Goal: Obtain resource: Download file/media

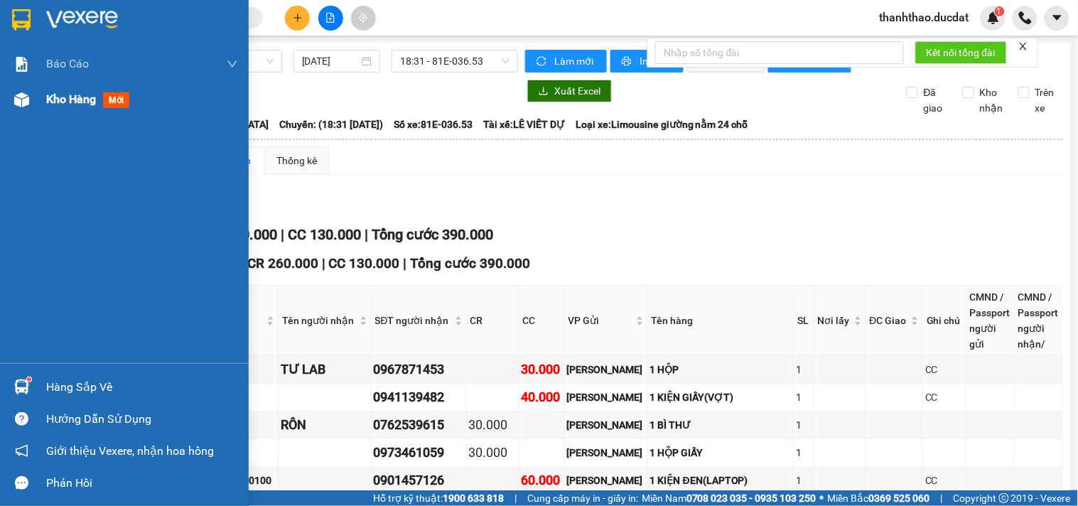
click at [53, 108] on div "Kho hàng mới" at bounding box center [90, 99] width 89 height 18
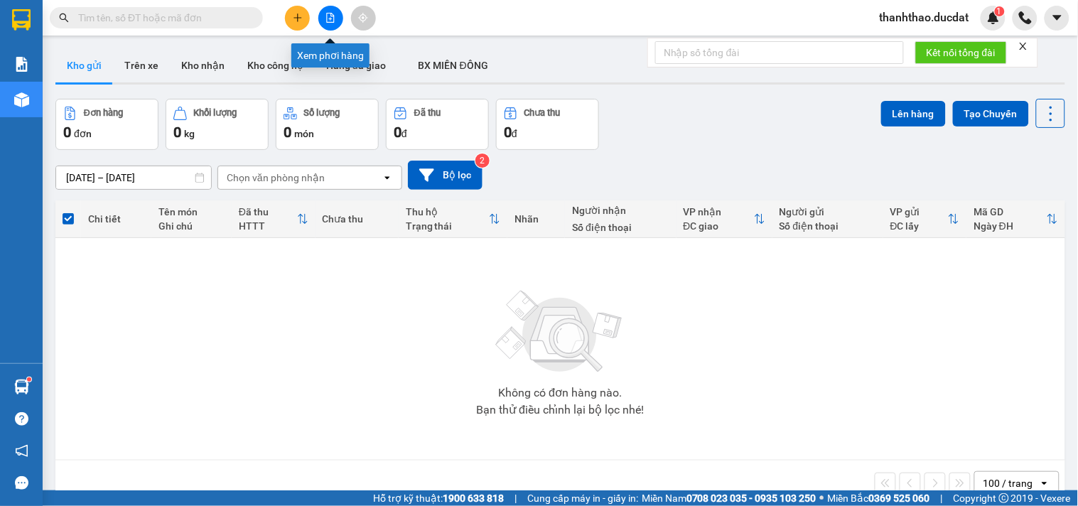
click at [326, 18] on icon "file-add" at bounding box center [331, 18] width 10 height 10
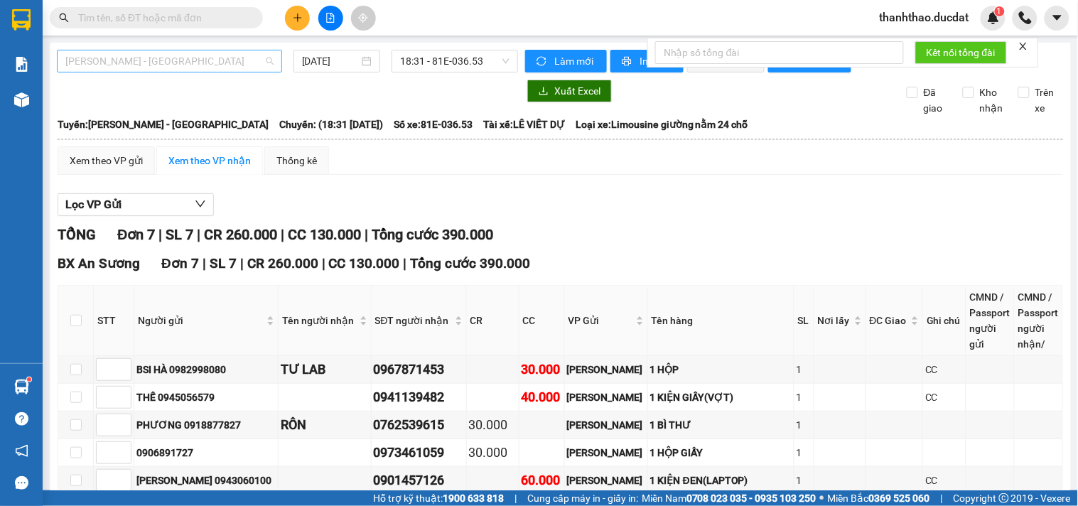
click at [126, 58] on span "[PERSON_NAME] - [GEOGRAPHIC_DATA]" at bounding box center [169, 60] width 208 height 21
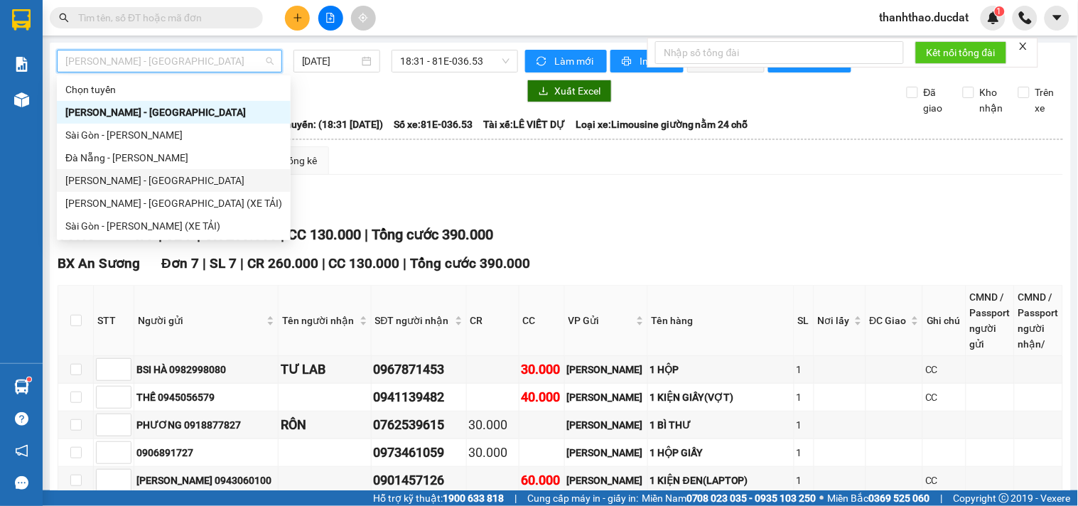
click at [124, 182] on div "[PERSON_NAME] - [GEOGRAPHIC_DATA]" at bounding box center [173, 181] width 217 height 16
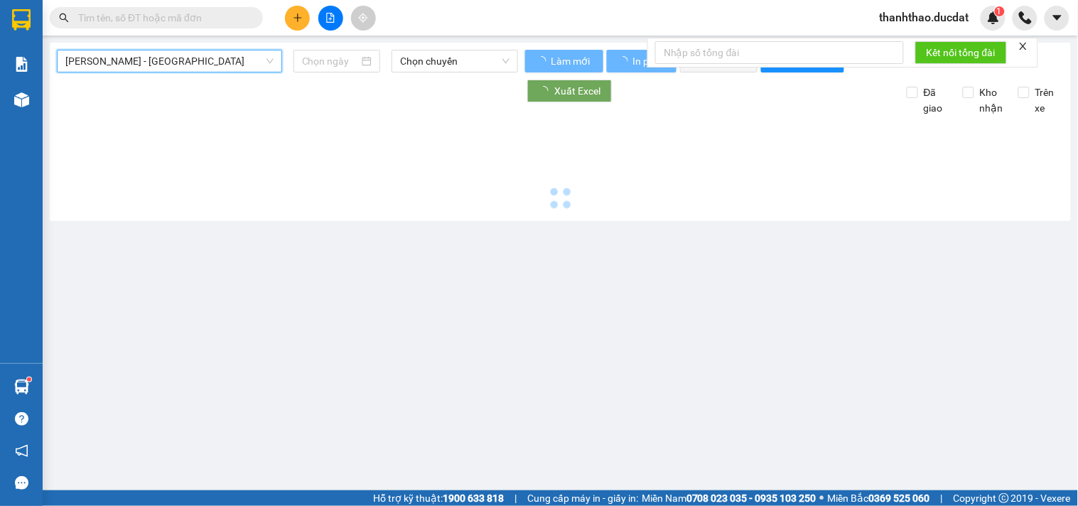
type input "[DATE]"
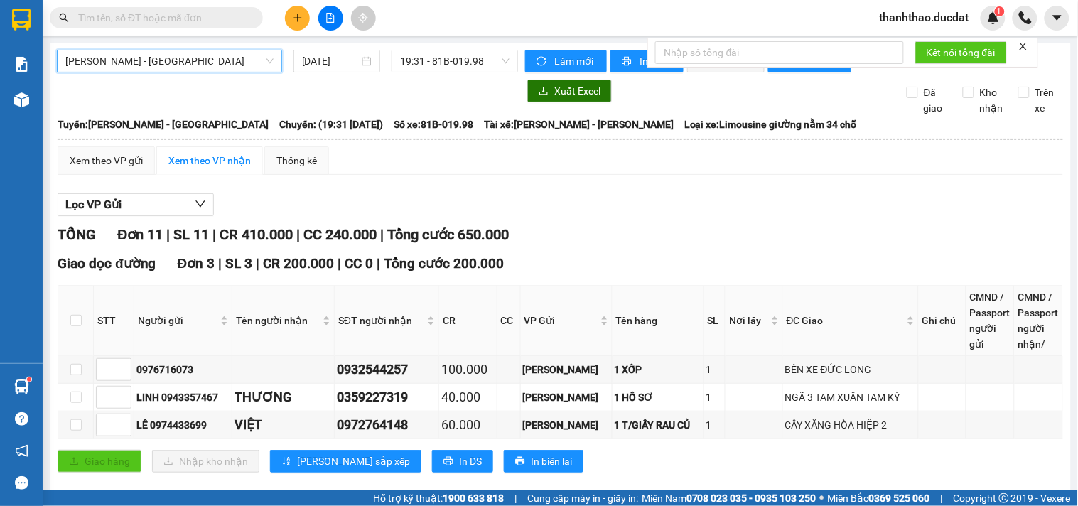
click at [187, 61] on span "[PERSON_NAME] - [GEOGRAPHIC_DATA]" at bounding box center [169, 60] width 208 height 21
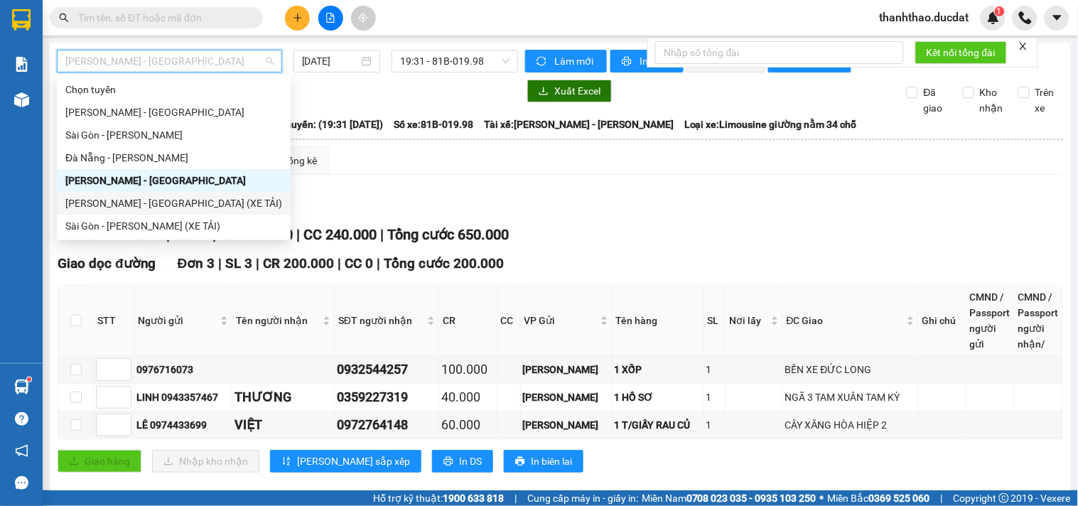
click at [139, 197] on div "[PERSON_NAME] - [GEOGRAPHIC_DATA] (XE TẢI)" at bounding box center [173, 204] width 217 height 16
type input "[DATE]"
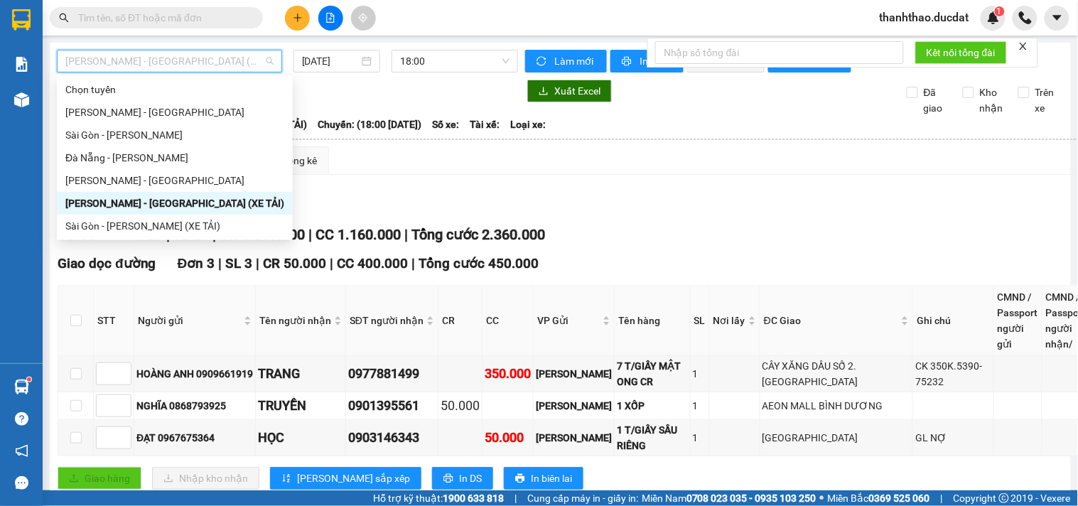
click at [213, 64] on span "[PERSON_NAME] - [GEOGRAPHIC_DATA] (XE TẢI)" at bounding box center [169, 60] width 208 height 21
click at [136, 174] on div "[PERSON_NAME] - [GEOGRAPHIC_DATA]" at bounding box center [174, 181] width 219 height 16
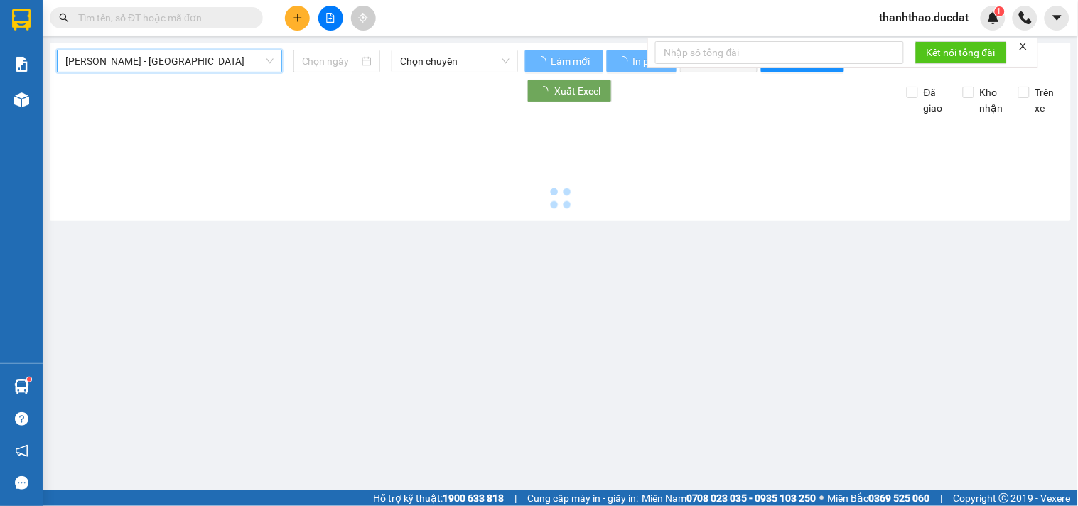
type input "[DATE]"
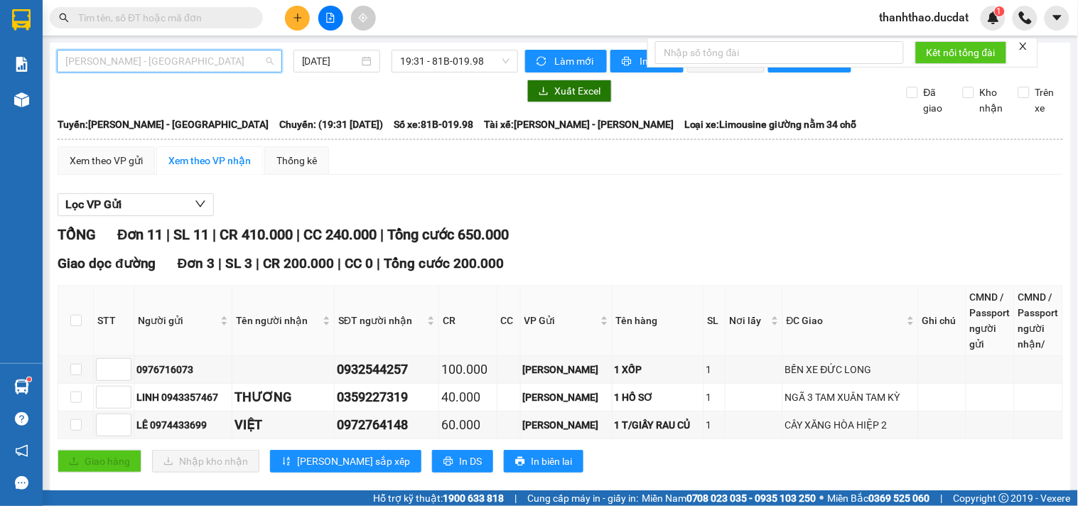
click at [235, 65] on span "[PERSON_NAME] - [GEOGRAPHIC_DATA]" at bounding box center [169, 60] width 208 height 21
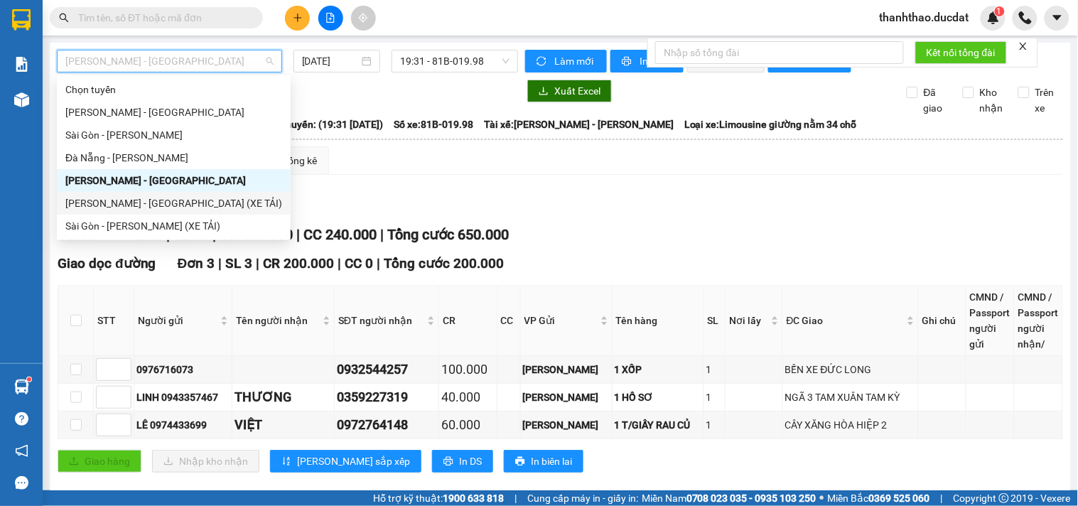
click at [131, 201] on div "[PERSON_NAME] - [GEOGRAPHIC_DATA] (XE TẢI)" at bounding box center [173, 204] width 217 height 16
type input "[DATE]"
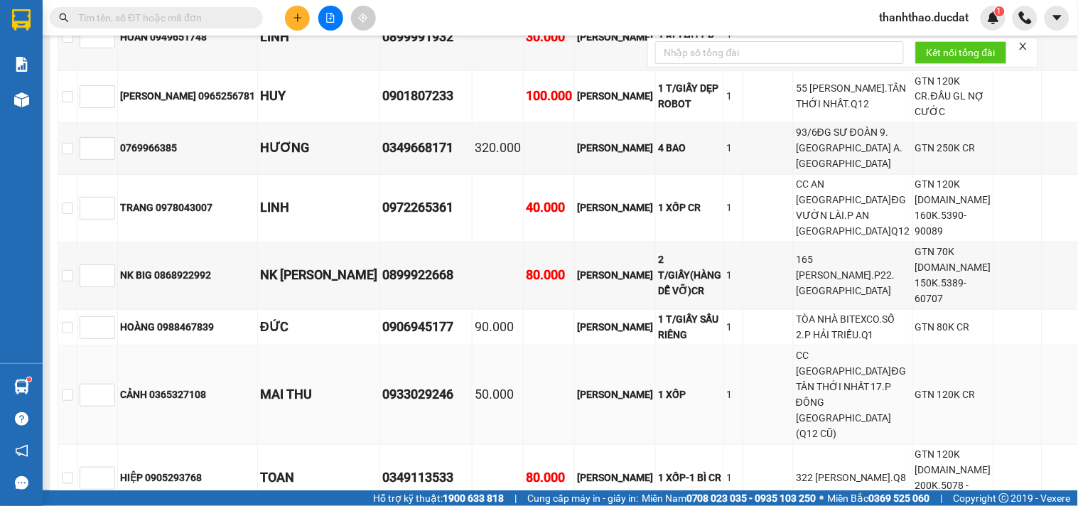
scroll to position [291, 0]
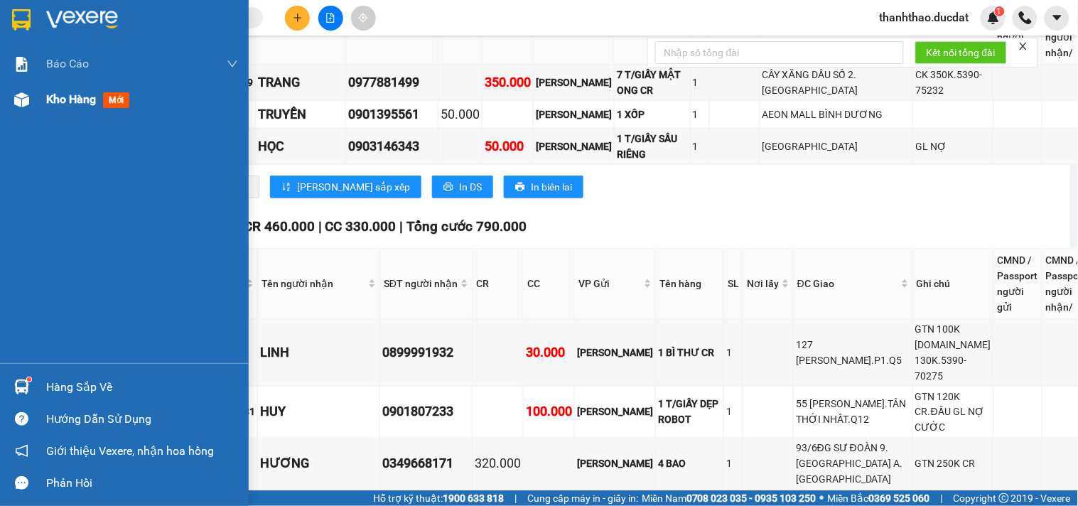
click at [74, 102] on span "Kho hàng" at bounding box center [71, 99] width 50 height 14
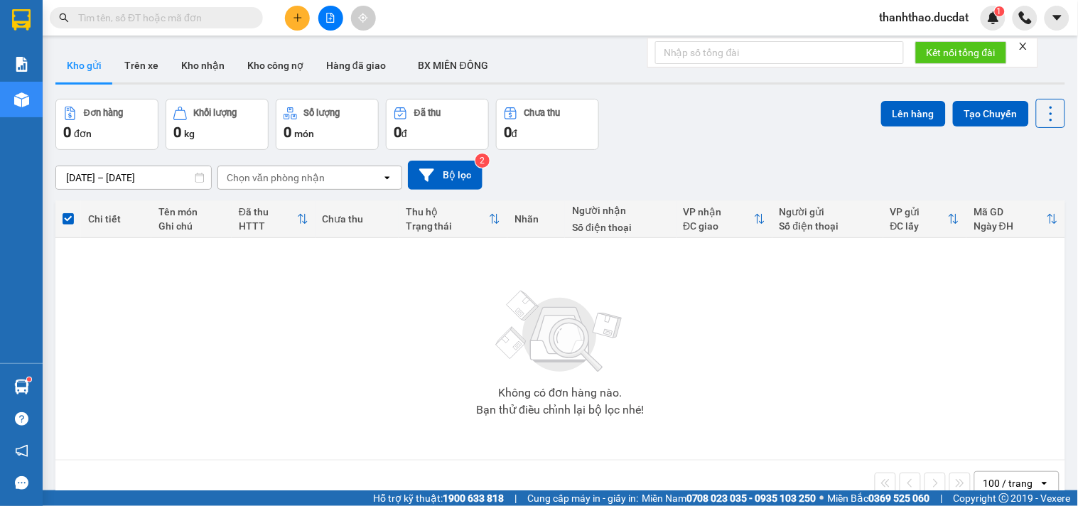
click at [323, 21] on button at bounding box center [330, 18] width 25 height 25
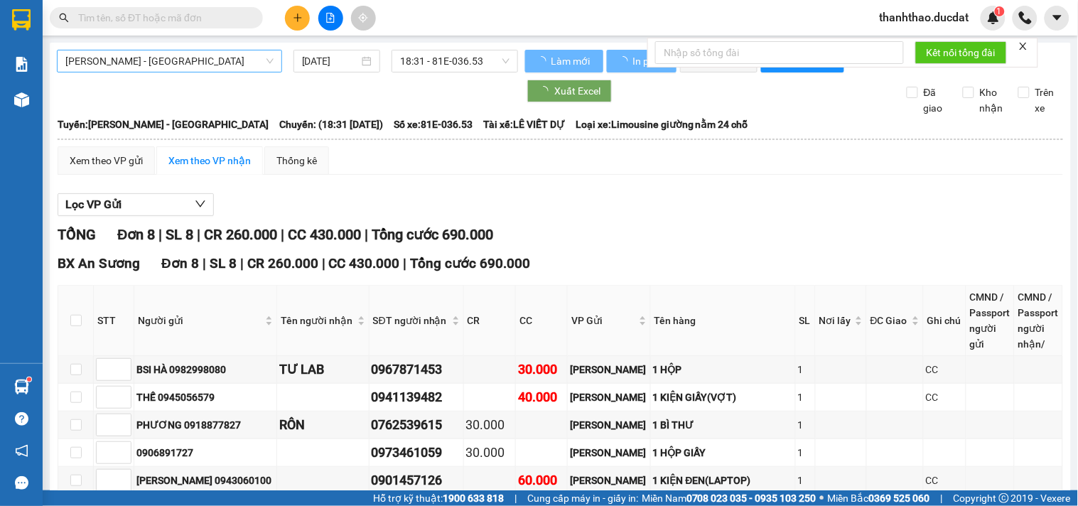
click at [124, 61] on span "[PERSON_NAME] - [GEOGRAPHIC_DATA]" at bounding box center [169, 60] width 208 height 21
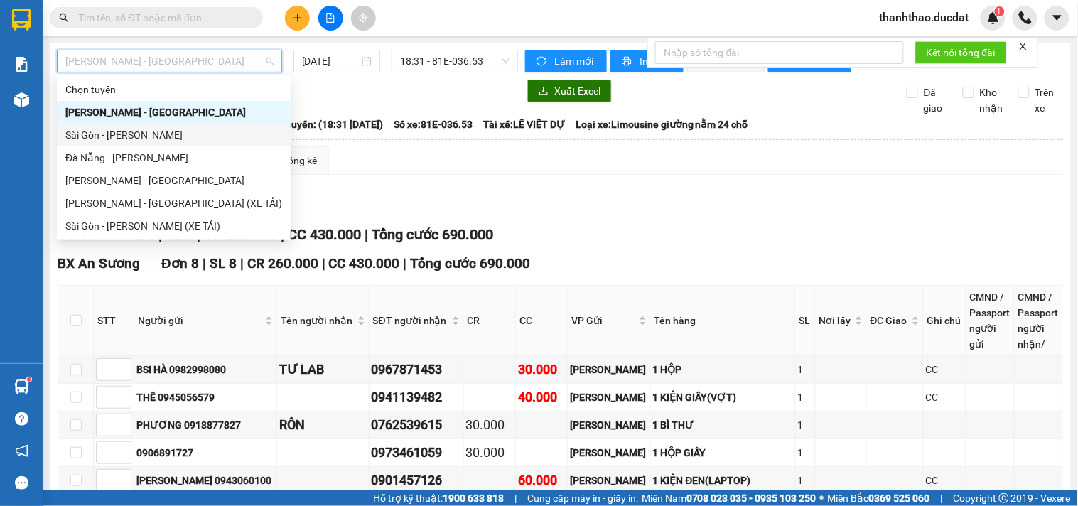
click at [84, 132] on div "Sài Gòn - [PERSON_NAME]" at bounding box center [173, 135] width 217 height 16
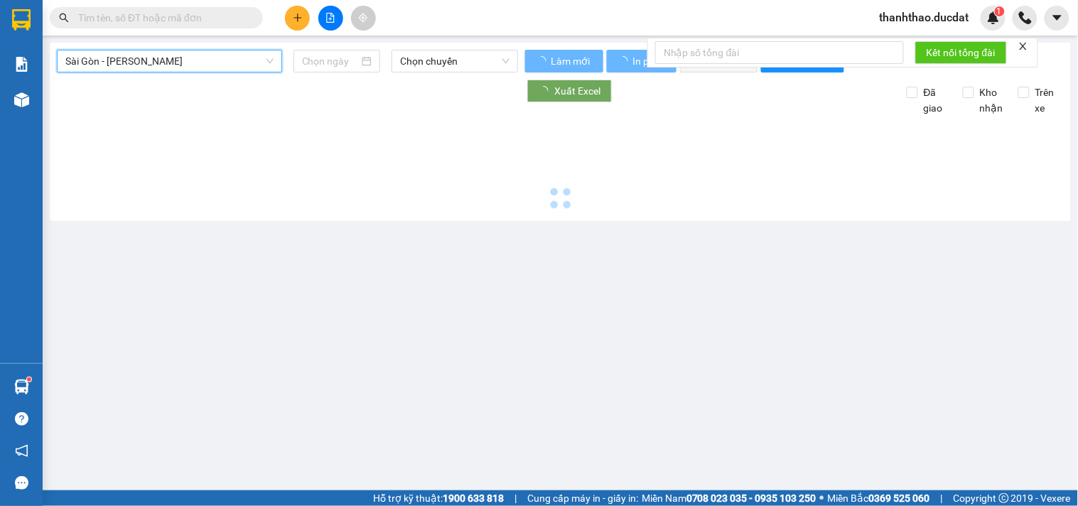
type input "[DATE]"
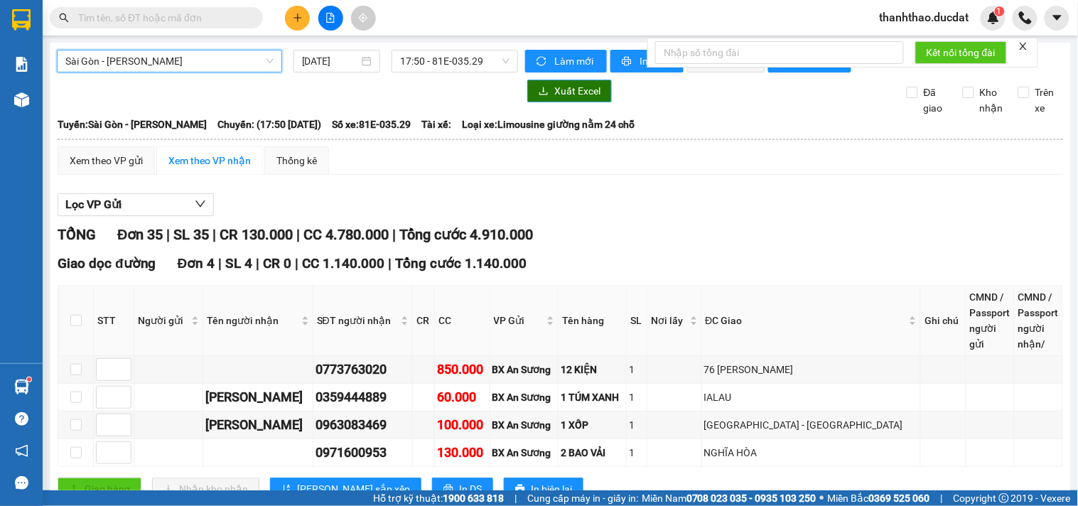
click at [555, 99] on span "Xuất Excel" at bounding box center [578, 91] width 46 height 16
click at [151, 60] on span "Sài Gòn - [PERSON_NAME]" at bounding box center [169, 60] width 208 height 21
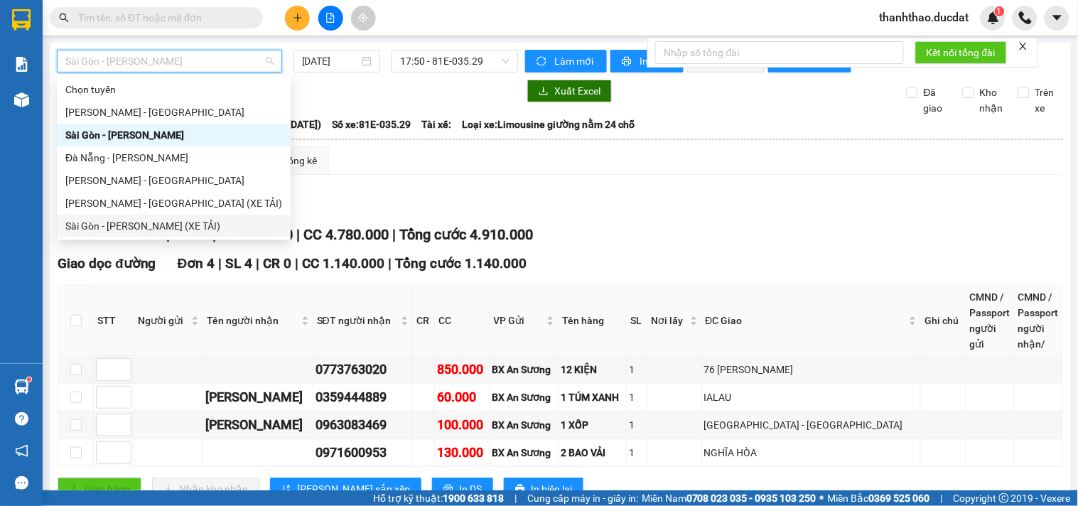
click at [102, 228] on div "Sài Gòn - [PERSON_NAME] (XE TẢI)" at bounding box center [173, 226] width 217 height 16
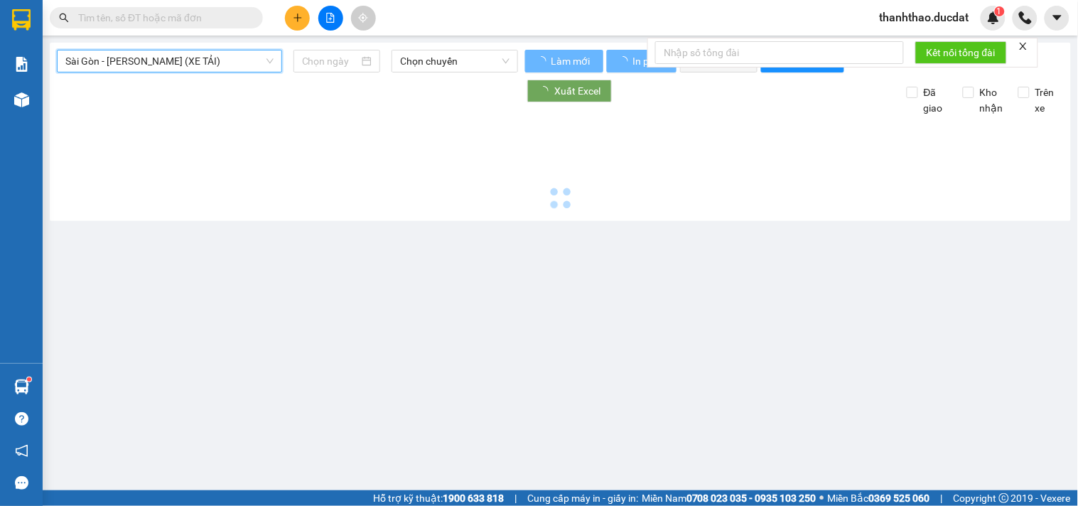
type input "[DATE]"
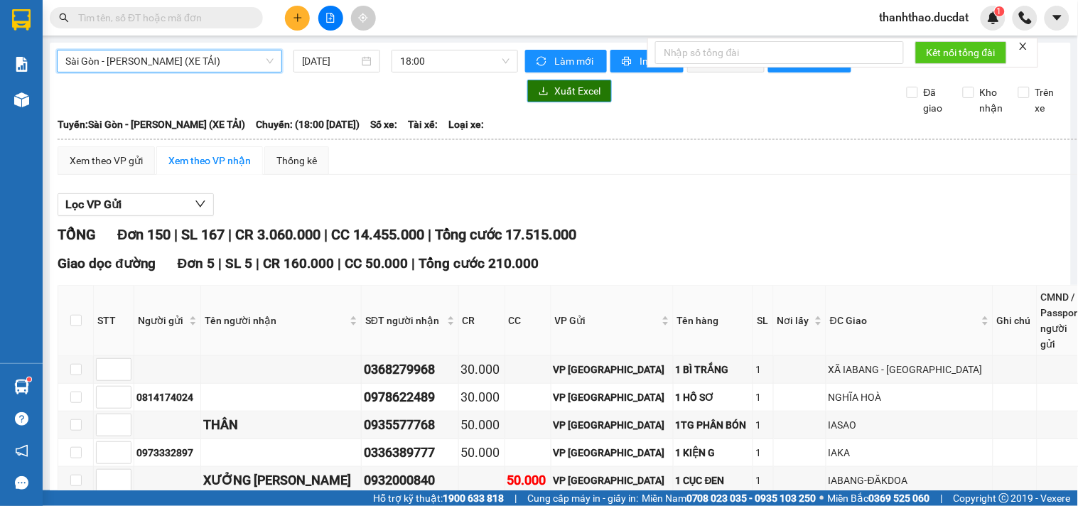
click at [564, 99] on span "Xuất Excel" at bounding box center [578, 91] width 46 height 16
drag, startPoint x: 247, startPoint y: 66, endPoint x: 225, endPoint y: 50, distance: 27.0
click at [245, 55] on span "Sài Gòn - [PERSON_NAME] (XE TẢI)" at bounding box center [169, 60] width 208 height 21
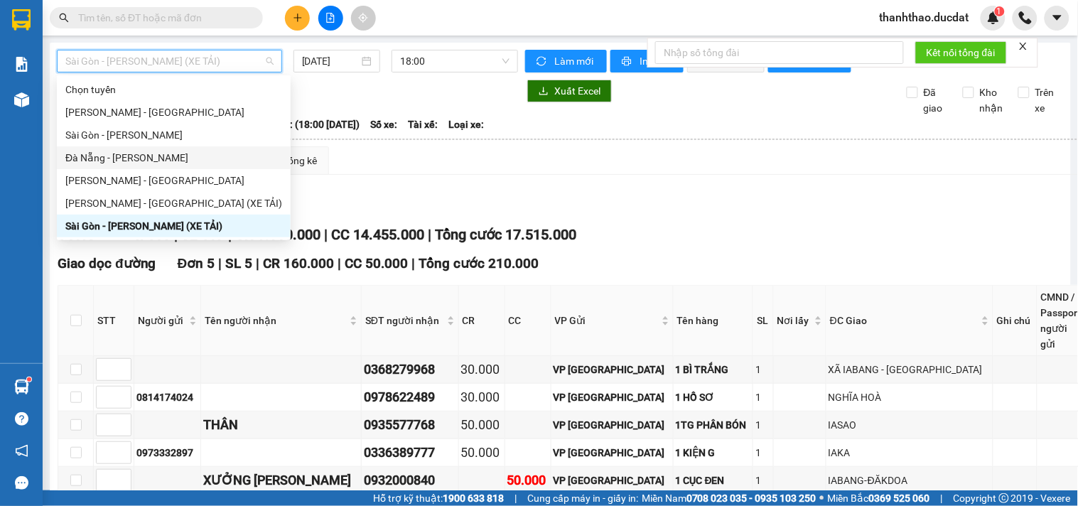
click at [102, 158] on div "Đà Nẵng - [PERSON_NAME]" at bounding box center [173, 158] width 217 height 16
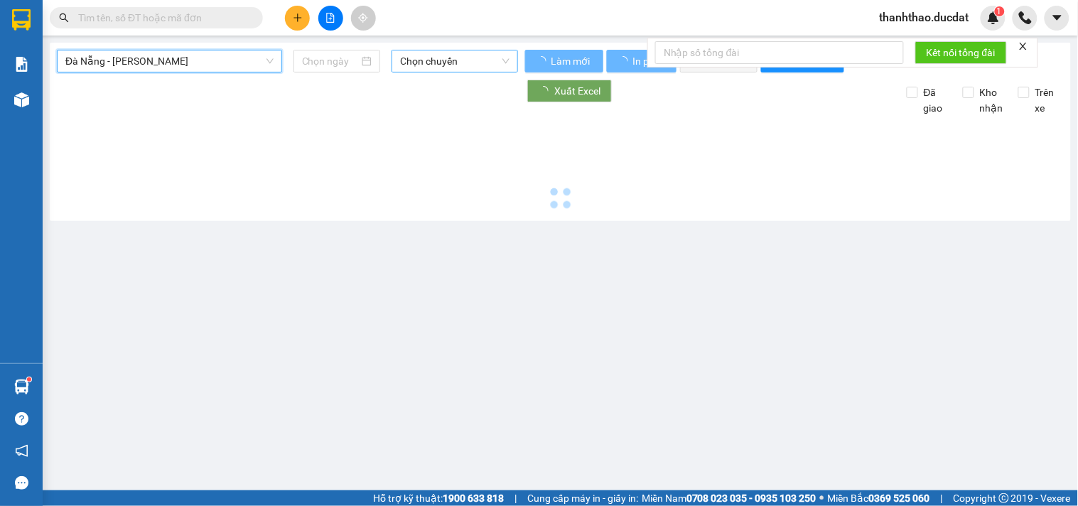
type input "[DATE]"
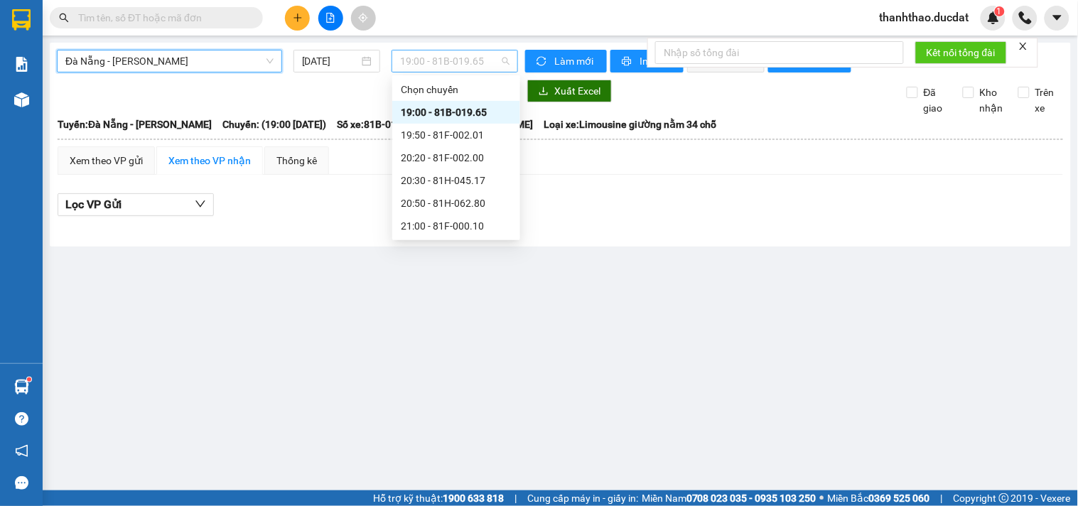
click at [465, 68] on span "19:00 - 81B-019.65" at bounding box center [454, 60] width 109 height 21
click at [458, 132] on div "19:50 - 81F-002.01" at bounding box center [456, 135] width 111 height 16
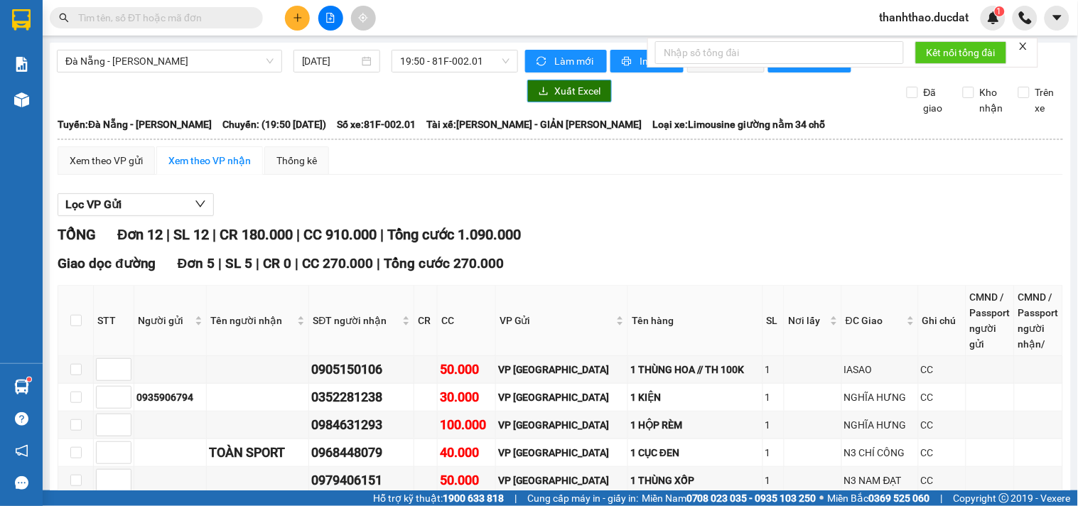
click at [557, 97] on span "Xuất Excel" at bounding box center [578, 91] width 46 height 16
click at [429, 52] on span "19:50 - 81F-002.01" at bounding box center [454, 60] width 109 height 21
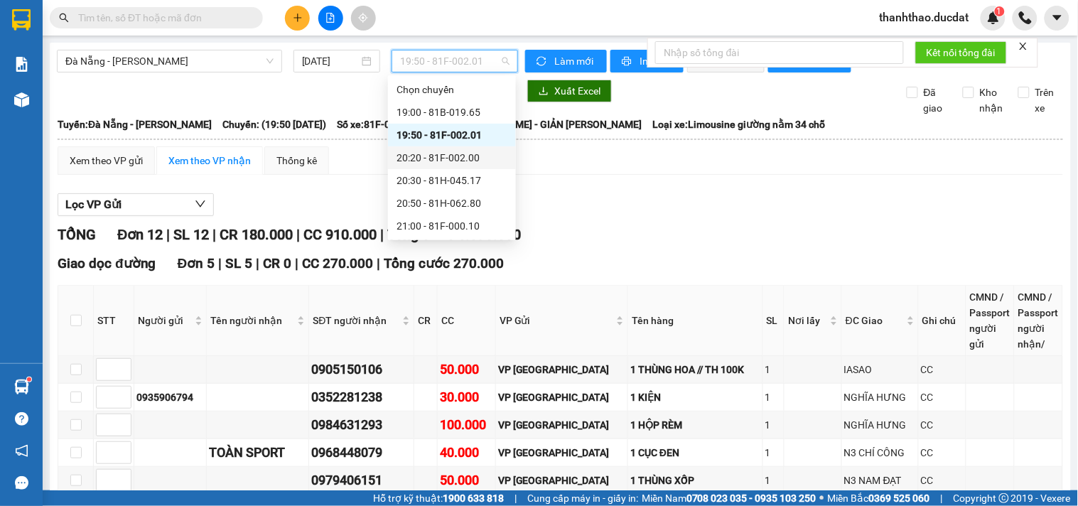
click at [465, 154] on div "20:20 - 81F-002.00" at bounding box center [452, 158] width 111 height 16
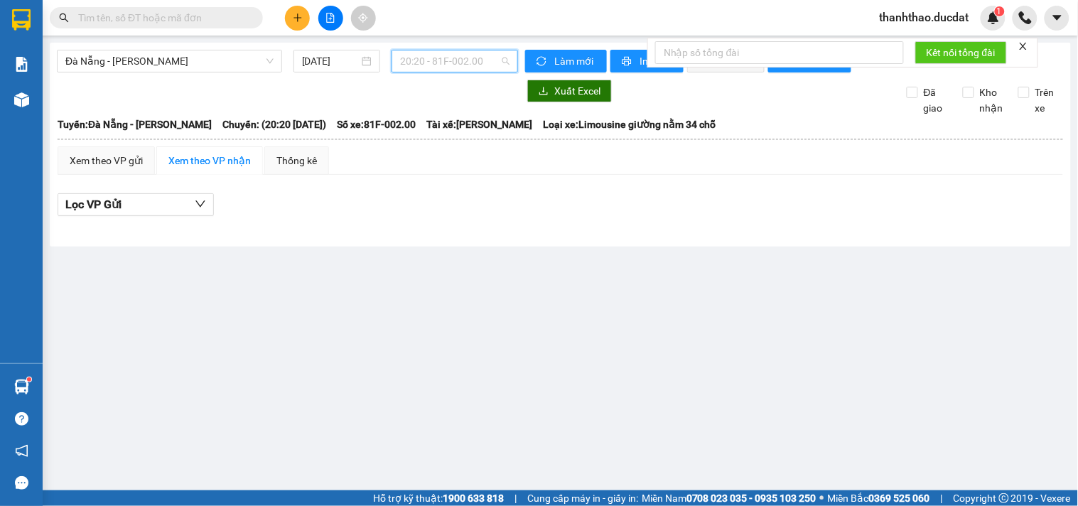
click at [467, 60] on span "20:20 - 81F-002.00" at bounding box center [454, 60] width 109 height 21
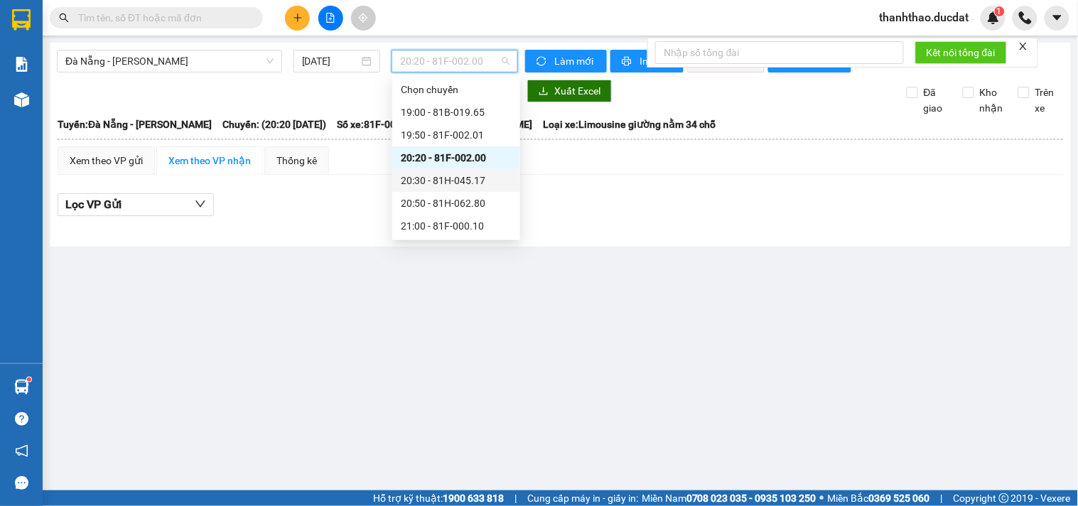
click at [468, 173] on div "20:30 - 81H-045.17" at bounding box center [456, 181] width 111 height 16
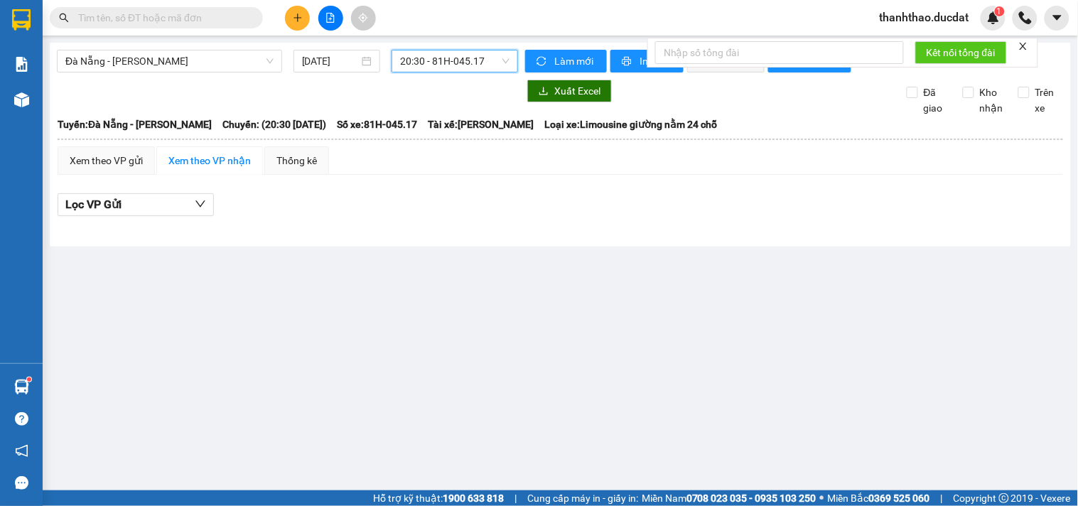
click at [453, 54] on span "20:30 - 81H-045.17" at bounding box center [454, 60] width 109 height 21
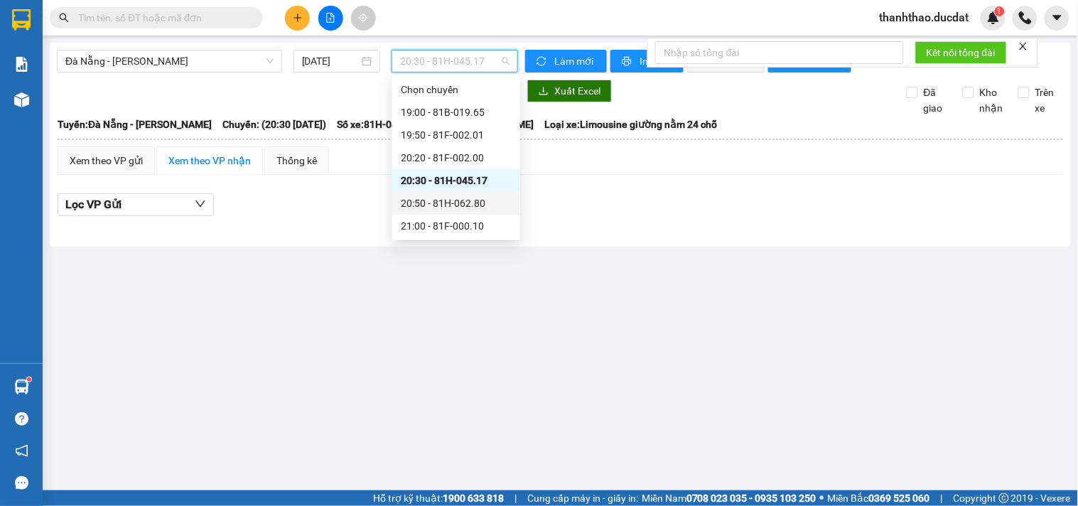
click at [468, 200] on div "20:50 - 81H-062.80" at bounding box center [456, 204] width 111 height 16
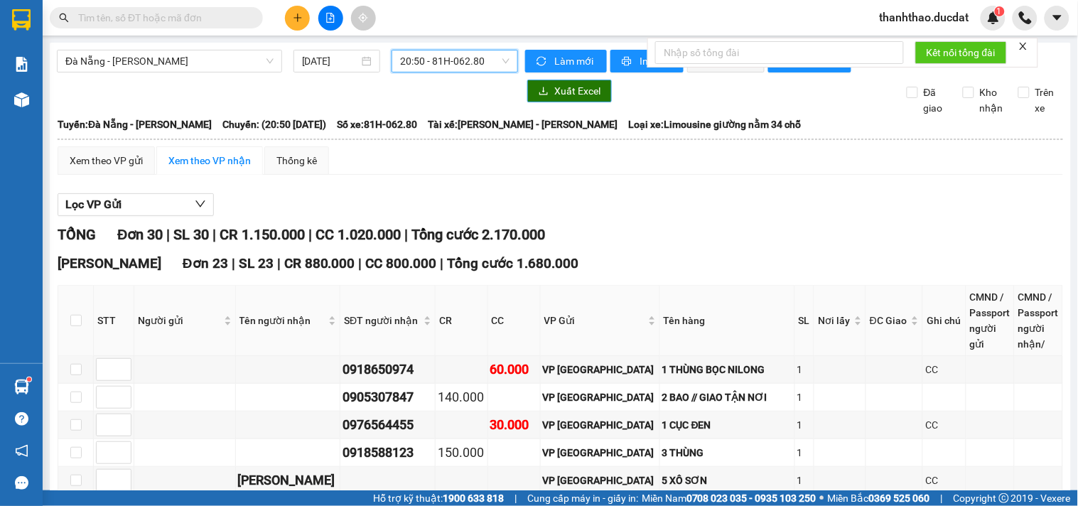
click at [545, 102] on button "Xuất Excel" at bounding box center [569, 91] width 85 height 23
click at [174, 60] on span "Đà Nẵng - [PERSON_NAME]" at bounding box center [169, 60] width 208 height 21
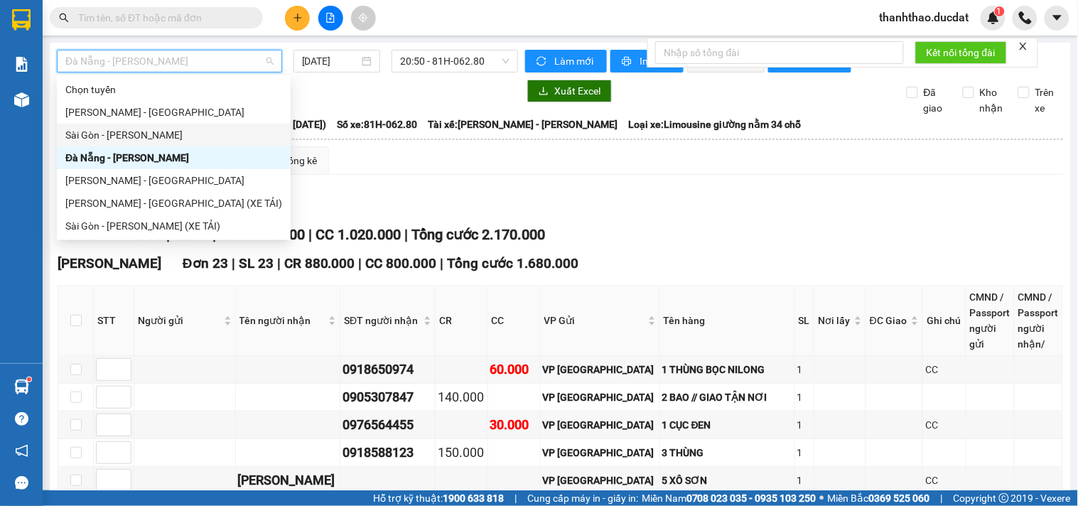
click at [87, 129] on div "Sài Gòn - [PERSON_NAME]" at bounding box center [173, 135] width 217 height 16
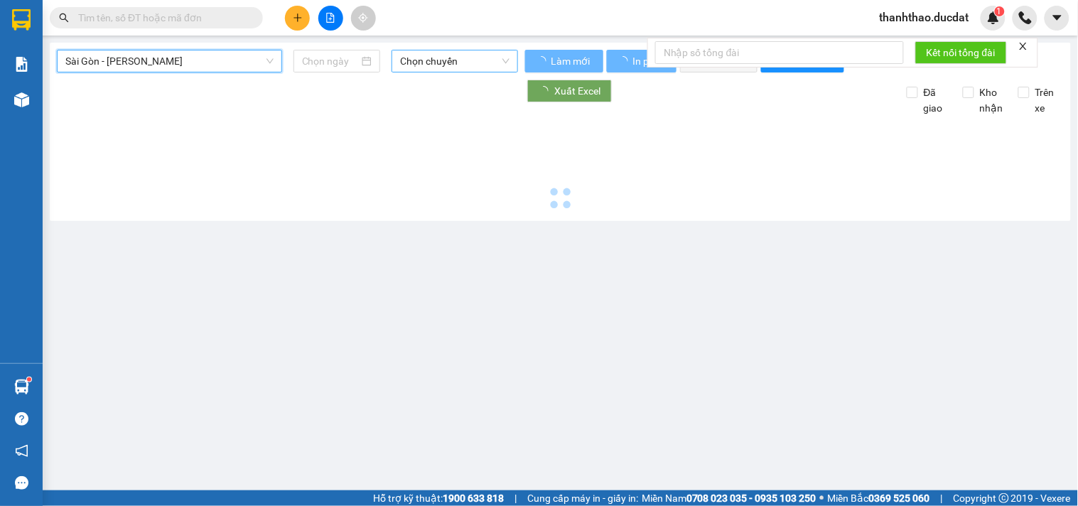
type input "[DATE]"
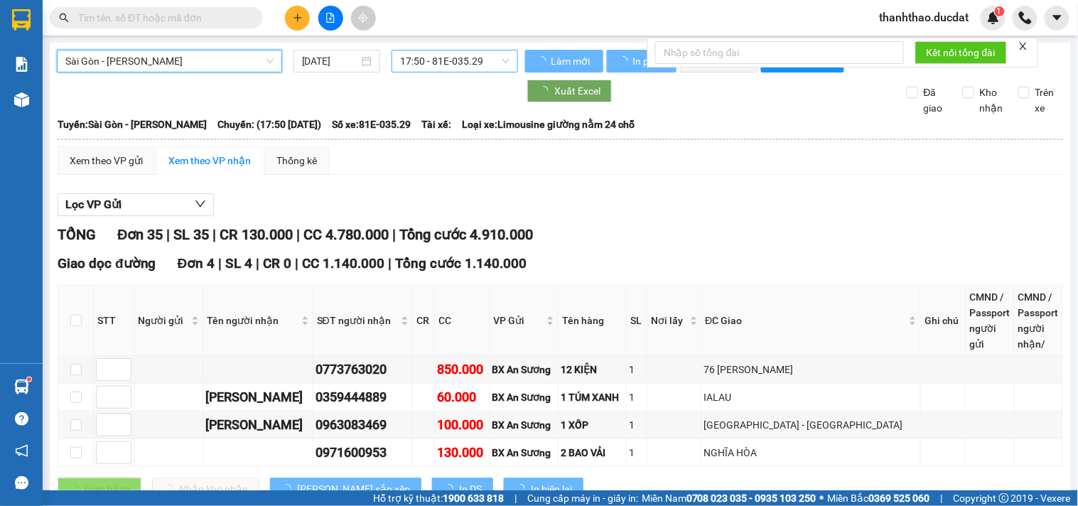
click at [437, 65] on span "17:50 - 81E-035.29" at bounding box center [454, 60] width 109 height 21
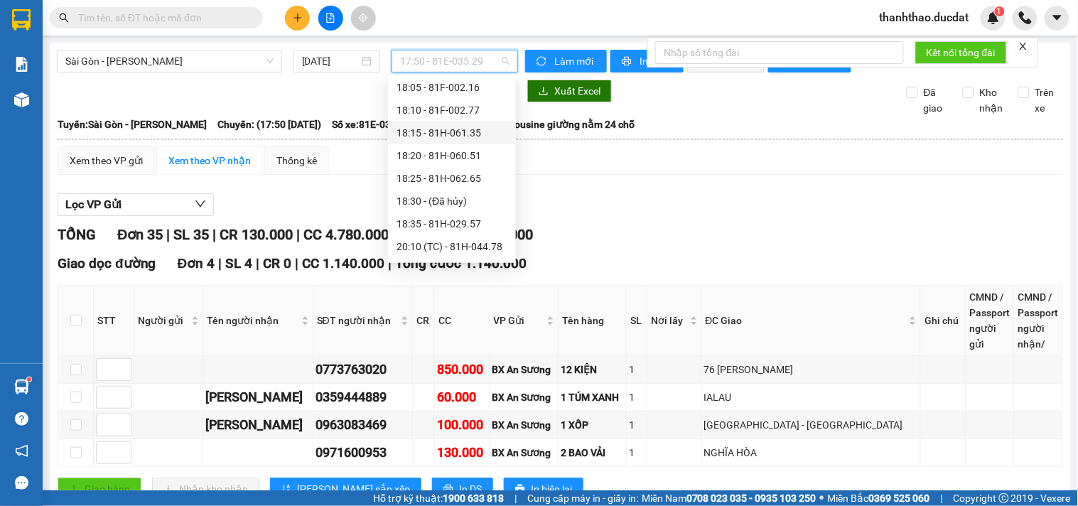
scroll to position [114, 0]
click at [475, 247] on div "20:15 (TC) - 81H-045.27" at bounding box center [452, 249] width 111 height 16
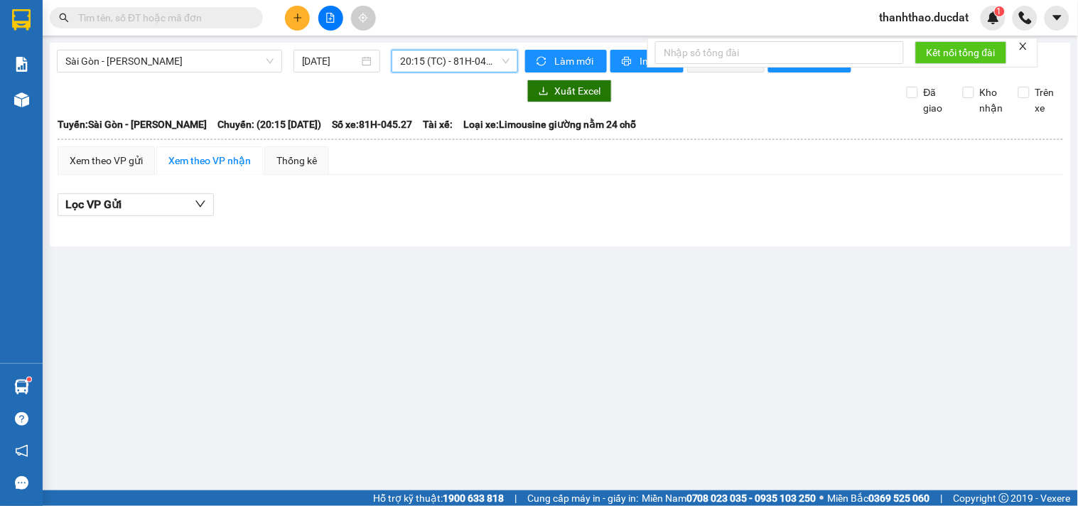
click at [474, 58] on span "20:15 (TC) - 81H-045.27" at bounding box center [454, 60] width 109 height 21
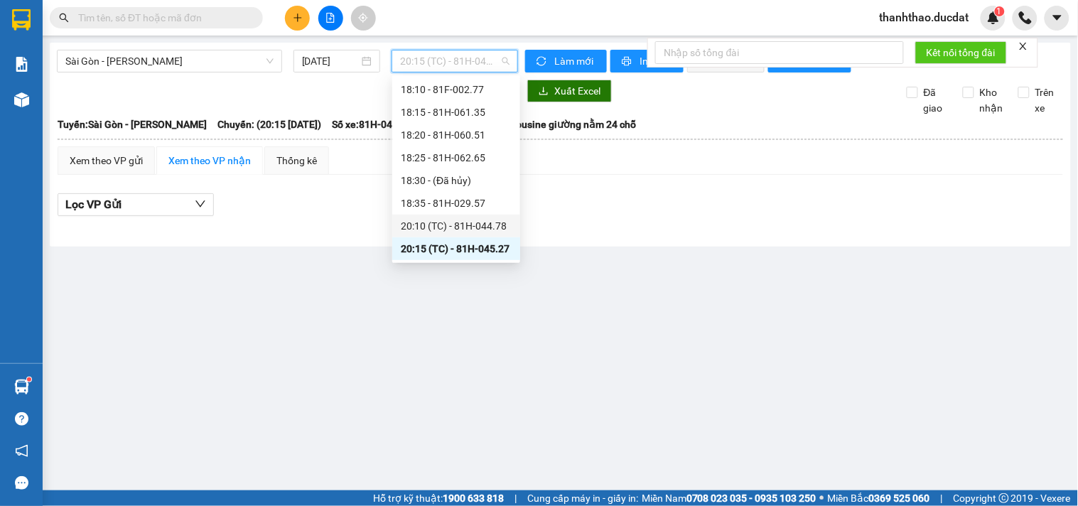
click at [456, 225] on div "20:10 (TC) - 81H-044.78" at bounding box center [456, 226] width 111 height 16
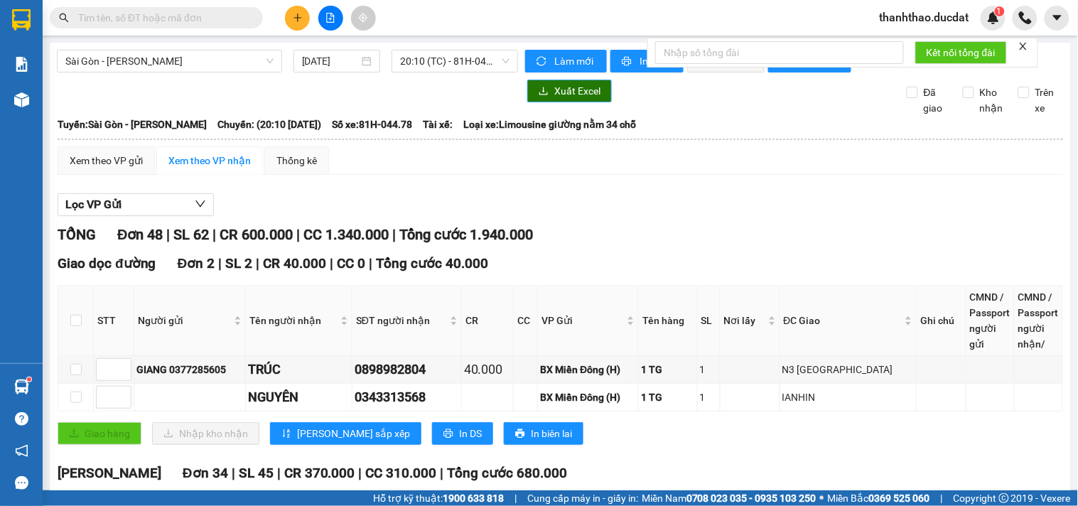
click at [566, 99] on span "Xuất Excel" at bounding box center [578, 91] width 46 height 16
